Goal: Transaction & Acquisition: Obtain resource

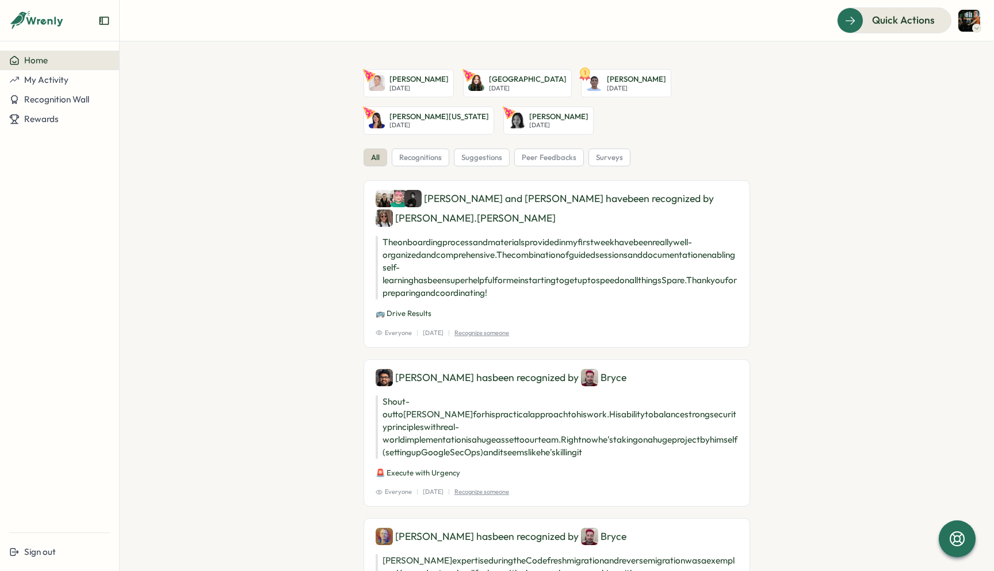
scroll to position [24, 0]
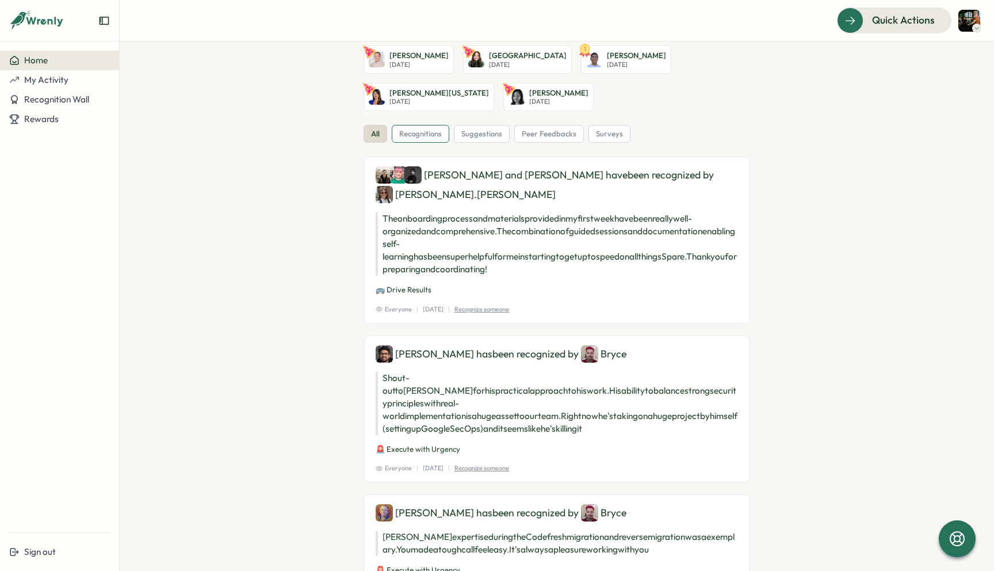
click at [433, 139] on div "recognitions" at bounding box center [421, 134] width 58 height 18
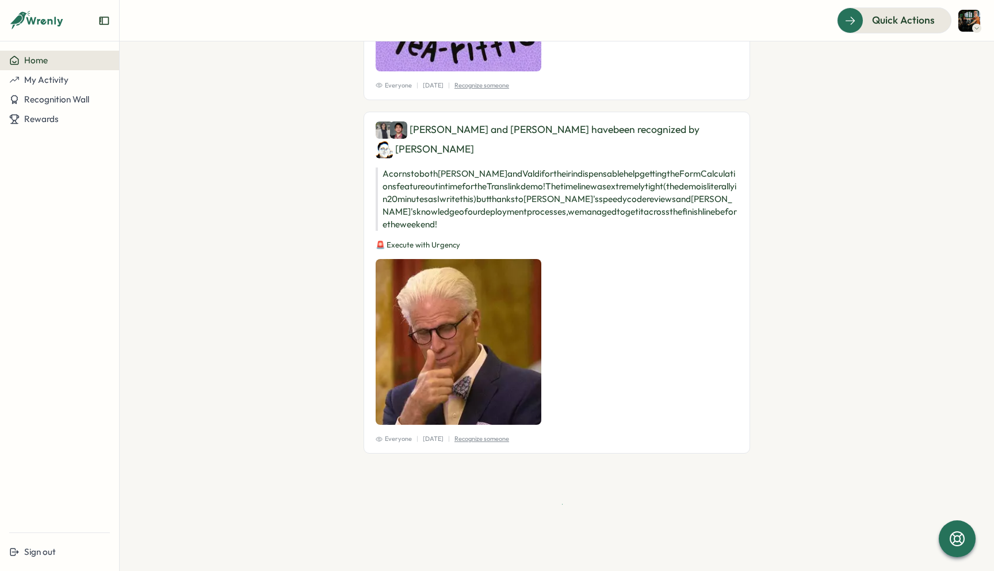
scroll to position [2762, 0]
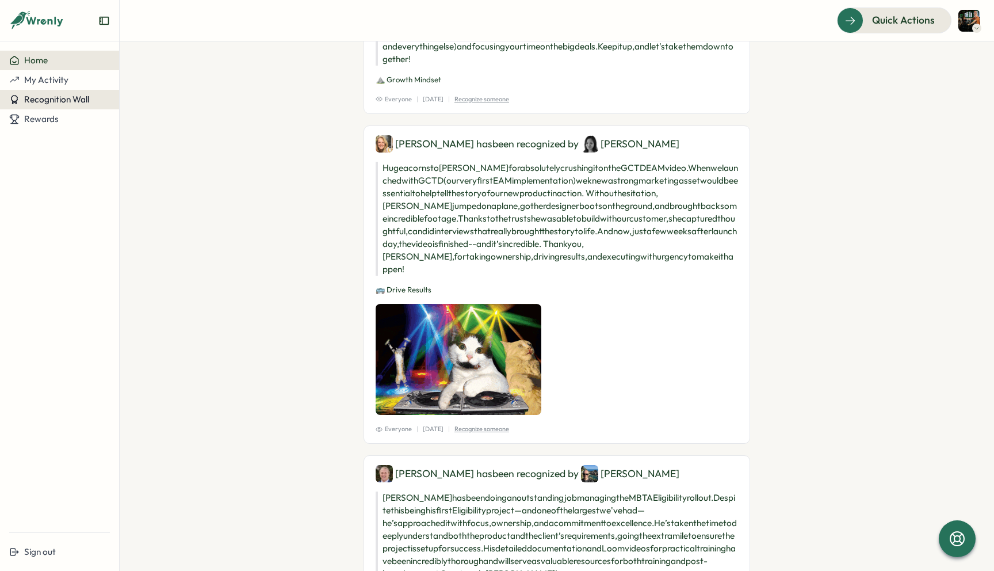
click at [61, 98] on span "Recognition Wall" at bounding box center [56, 99] width 65 height 11
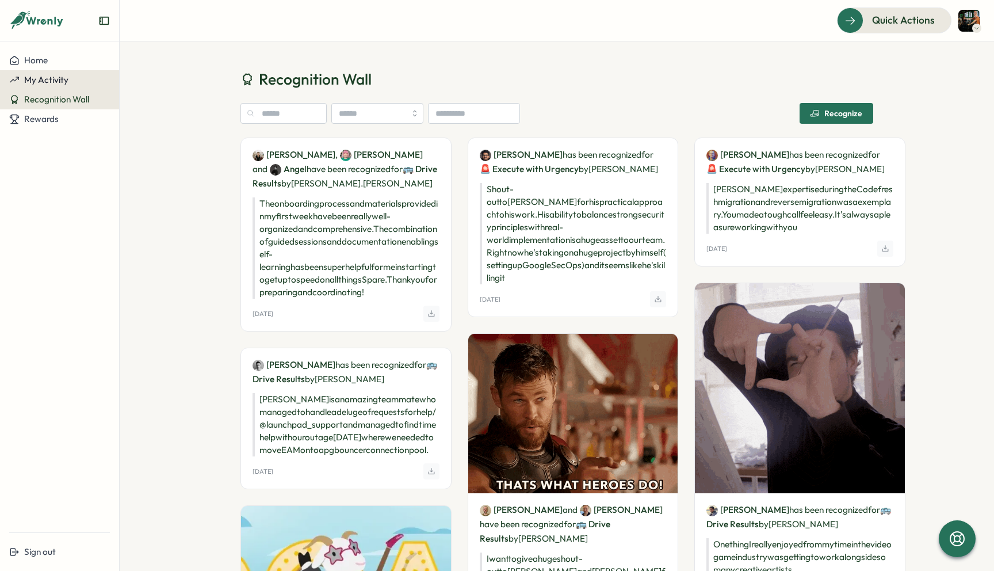
click at [72, 83] on div "My Activity" at bounding box center [59, 80] width 101 height 10
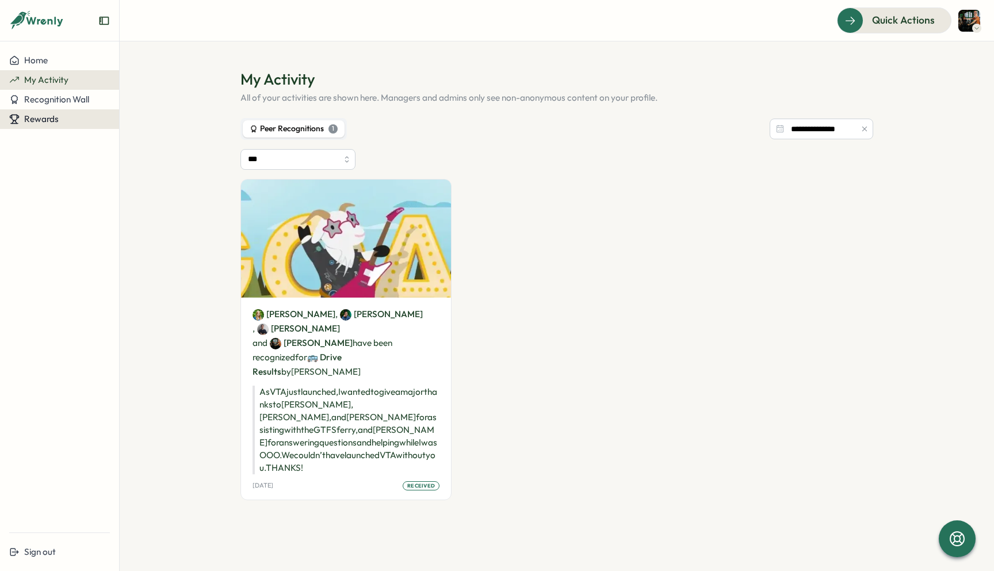
click at [71, 121] on div "Rewards" at bounding box center [59, 119] width 101 height 10
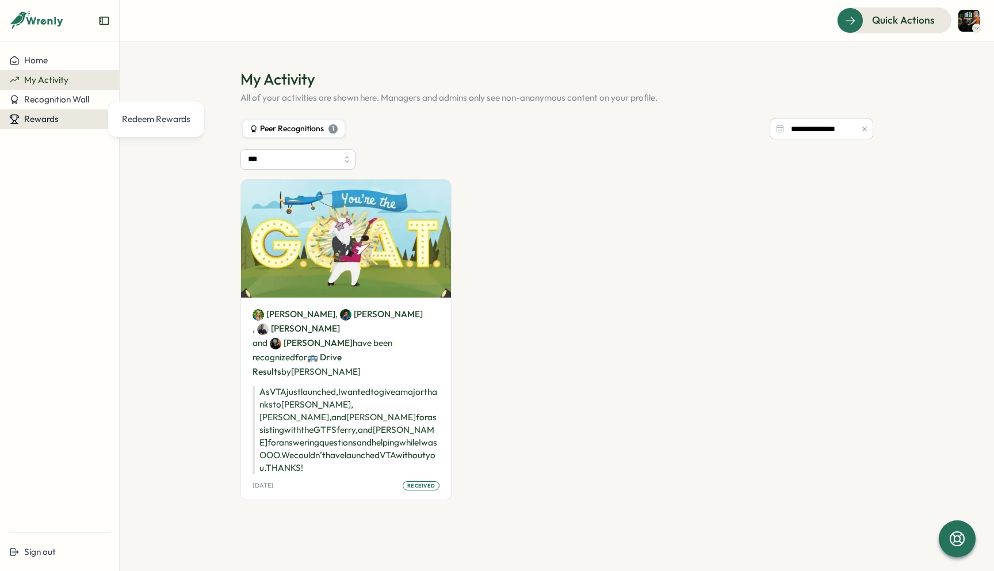
click at [57, 121] on span "Rewards" at bounding box center [41, 118] width 35 height 11
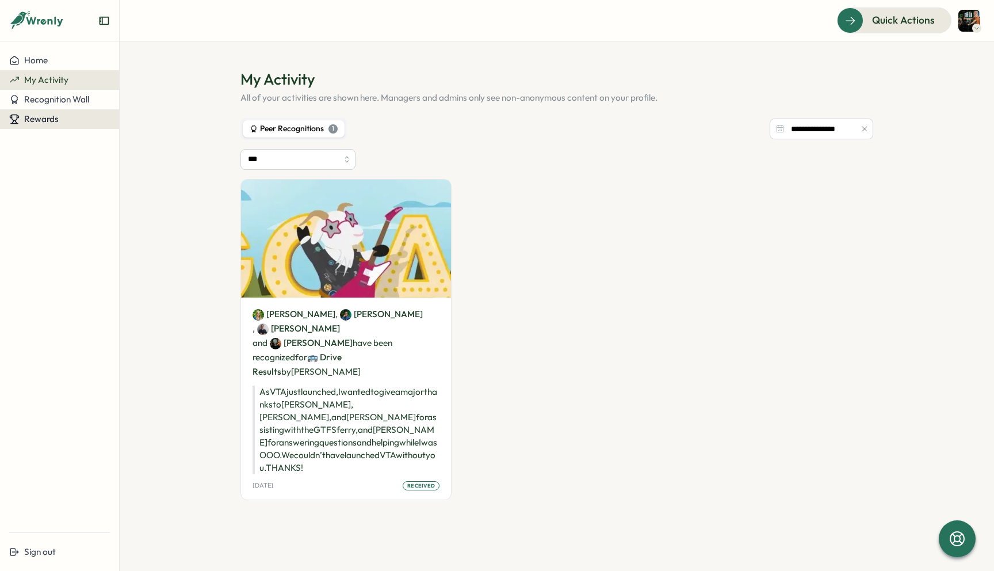
click at [66, 124] on button "Rewards" at bounding box center [59, 119] width 119 height 20
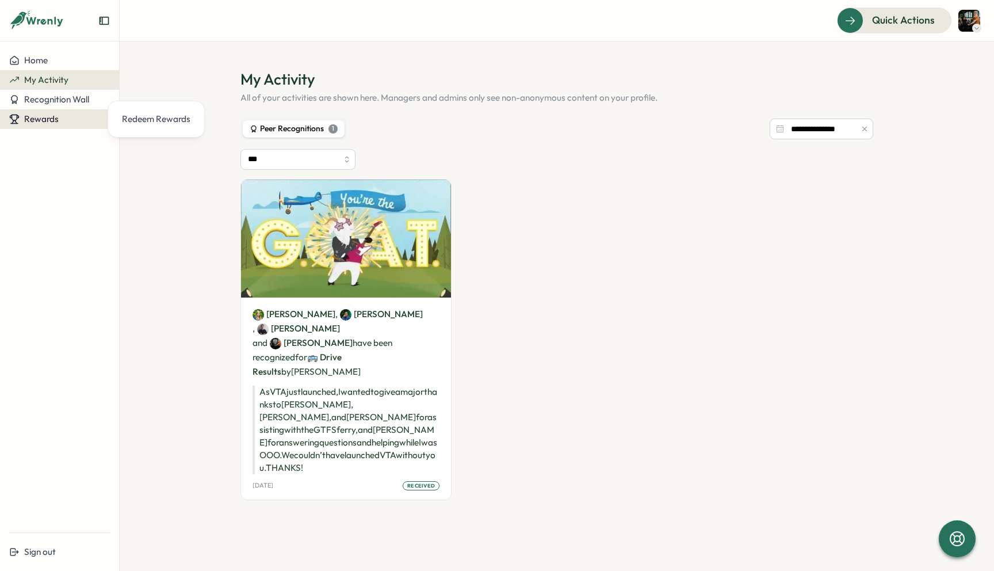
click at [66, 124] on button "Rewards" at bounding box center [59, 119] width 119 height 20
click at [70, 105] on span "Recognition Wall" at bounding box center [56, 99] width 65 height 11
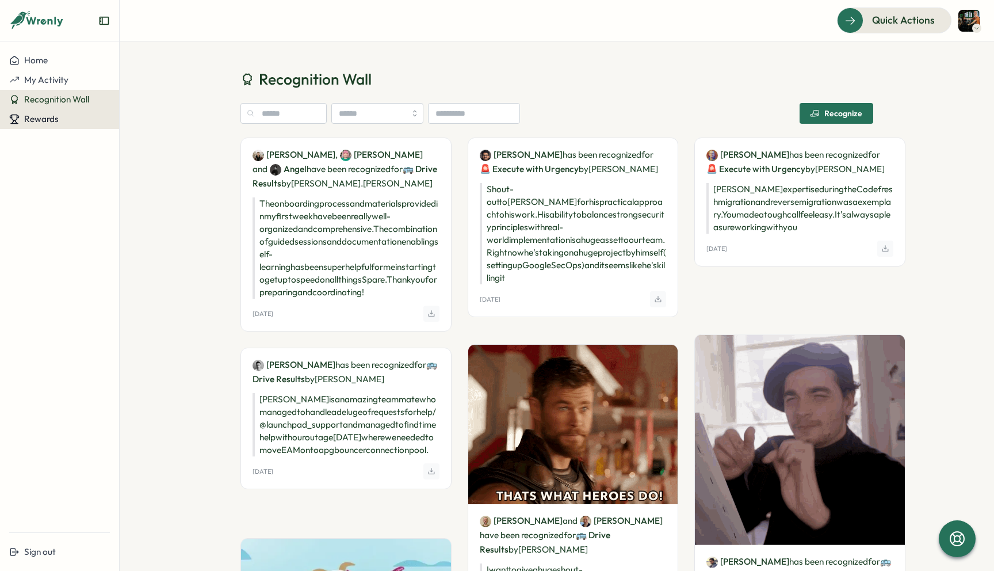
click at [54, 116] on span "Rewards" at bounding box center [41, 118] width 35 height 11
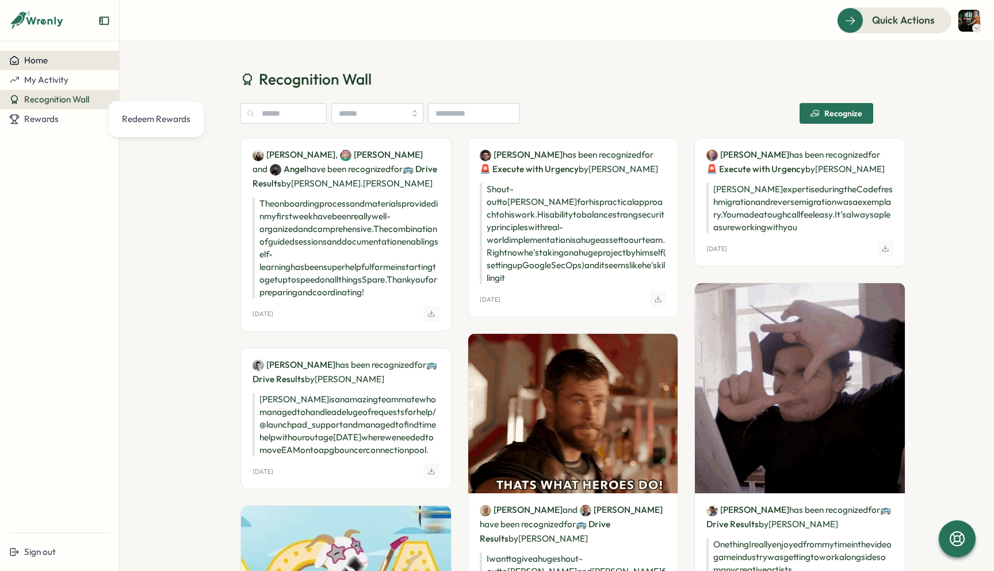
click at [49, 66] on button "Home" at bounding box center [59, 61] width 119 height 20
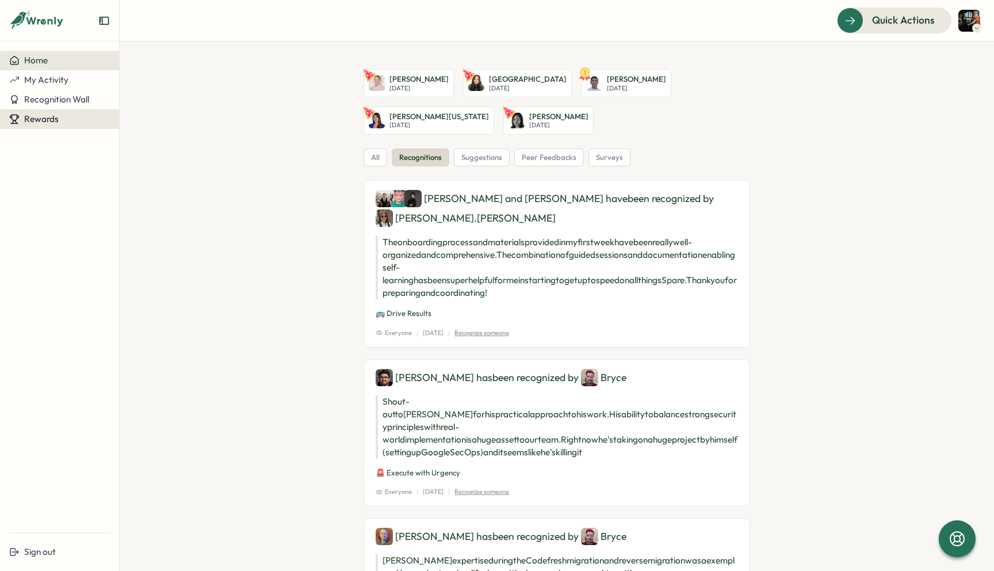
click at [53, 125] on button "Rewards" at bounding box center [59, 119] width 119 height 20
click at [131, 121] on div "Redeem Rewards" at bounding box center [156, 119] width 68 height 13
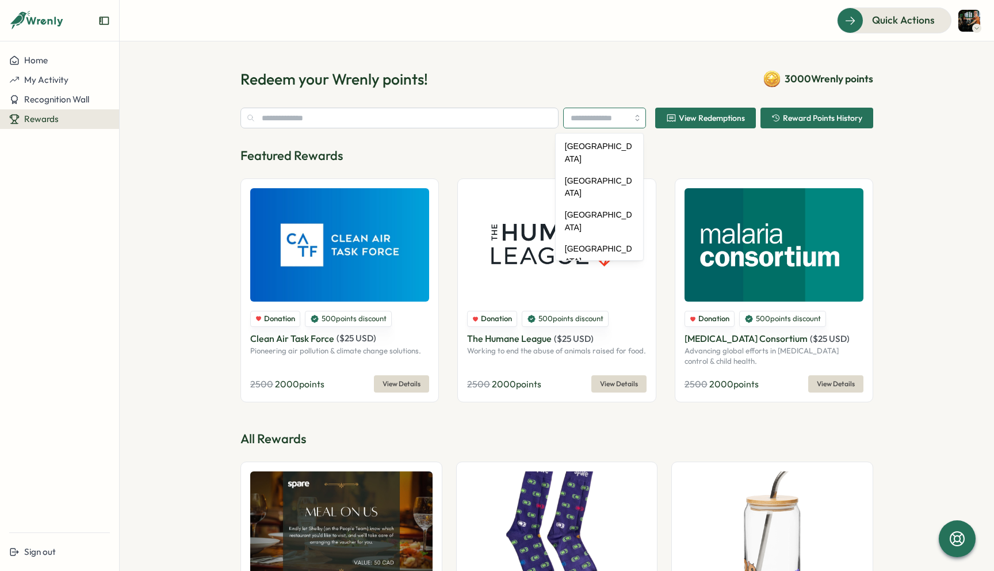
click at [605, 123] on input "search" at bounding box center [604, 118] width 83 height 21
type input "******"
click at [601, 159] on p "Featured Rewards" at bounding box center [556, 156] width 633 height 18
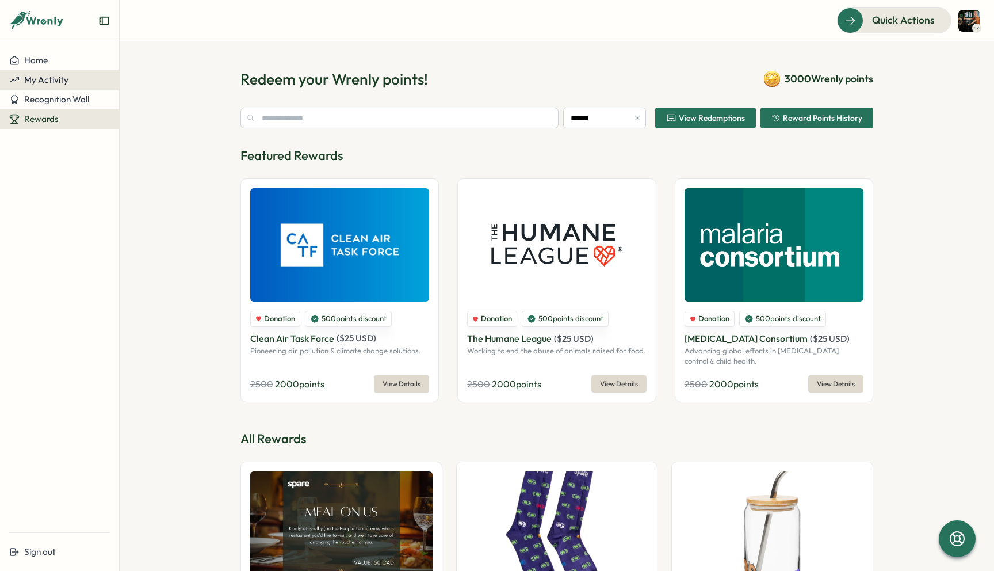
click at [60, 71] on button "My Activity" at bounding box center [59, 80] width 119 height 20
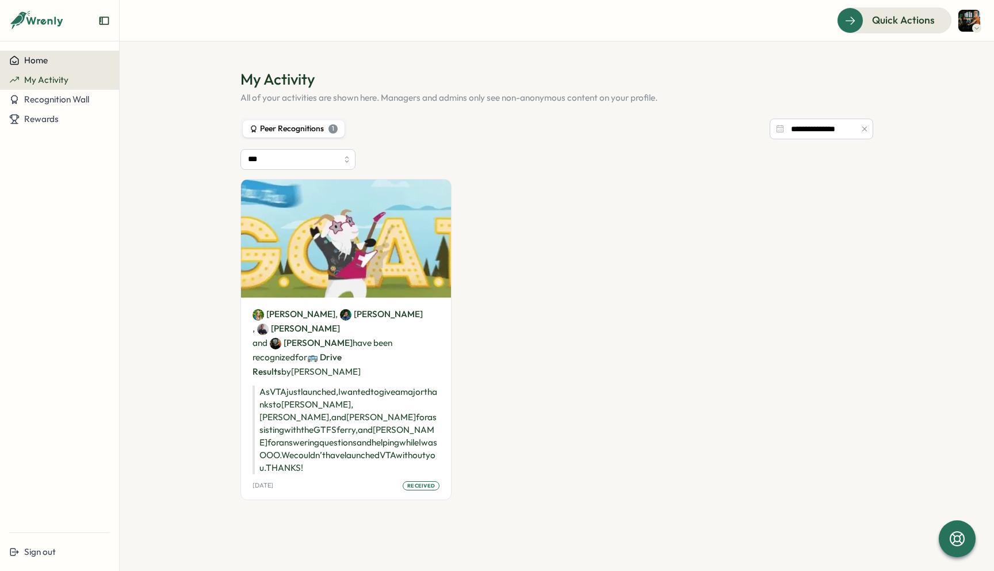
click at [75, 64] on div "Home" at bounding box center [59, 60] width 101 height 10
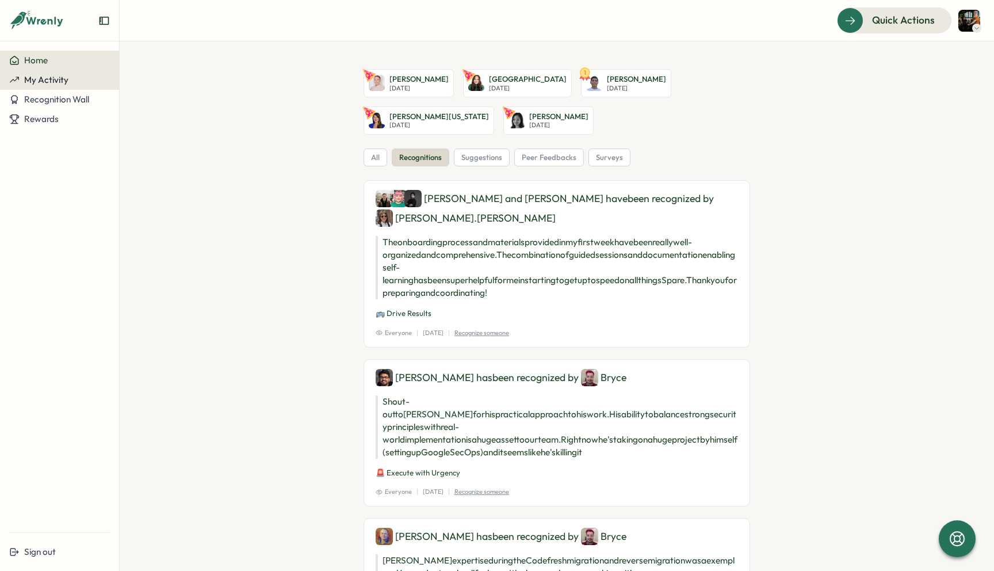
click at [75, 78] on div "My Activity" at bounding box center [59, 80] width 101 height 10
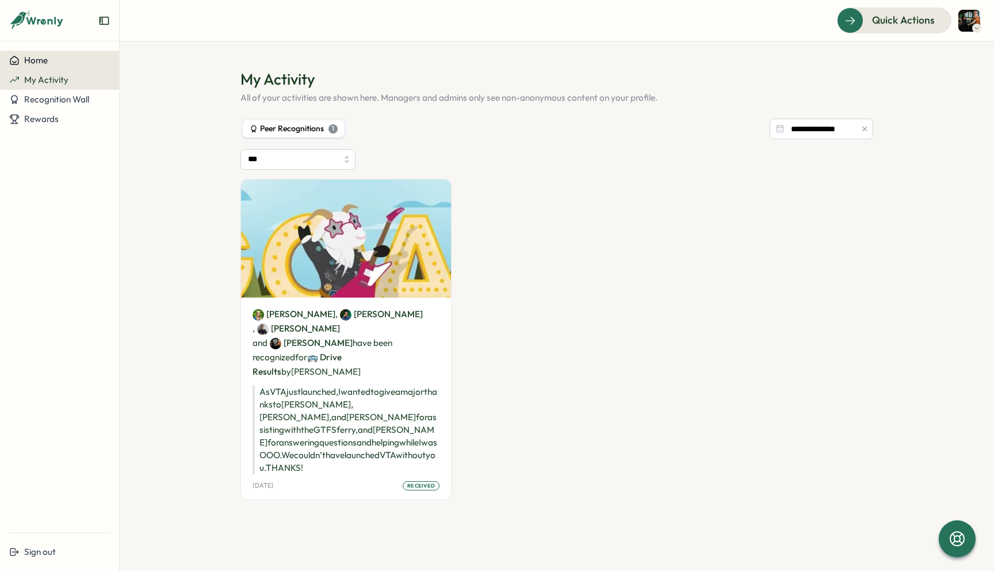
click at [71, 58] on div "Home" at bounding box center [59, 60] width 101 height 10
